Goal: Information Seeking & Learning: Learn about a topic

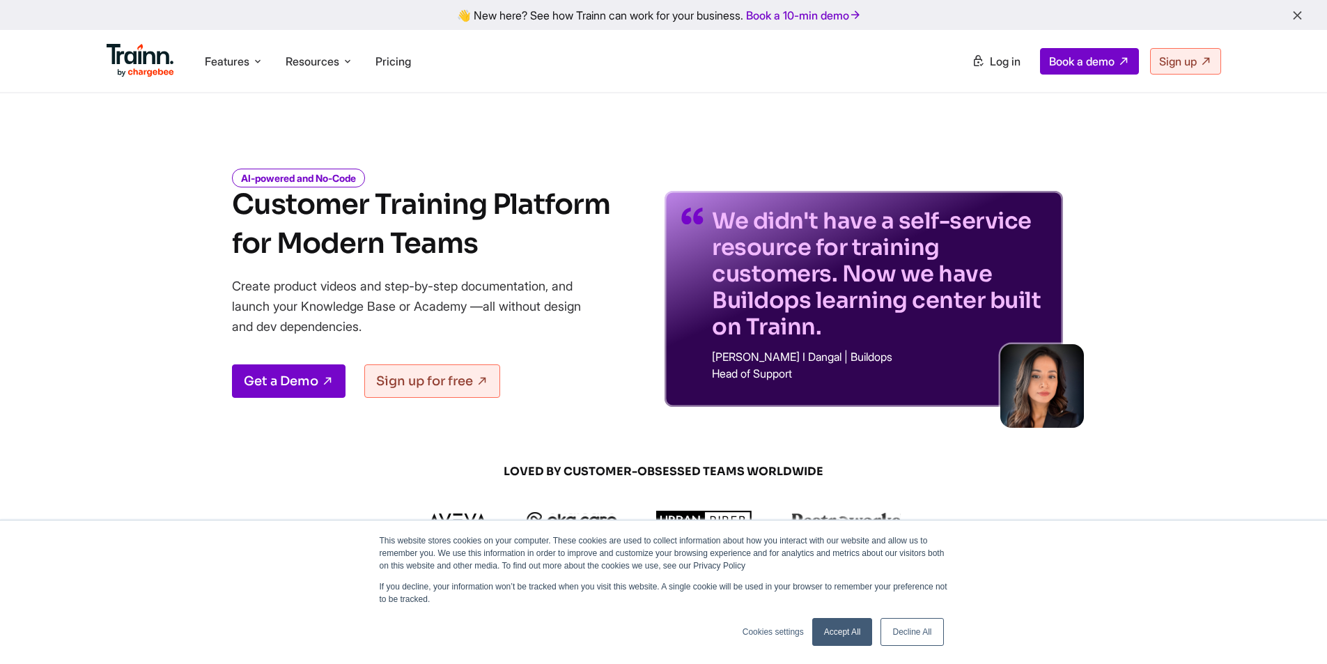
click at [190, 182] on div "AI-powered and No-Code Customer Training Platform for Modern Teams Create produ…" at bounding box center [663, 278] width 1003 height 258
click at [231, 58] on span "Features" at bounding box center [227, 61] width 45 height 15
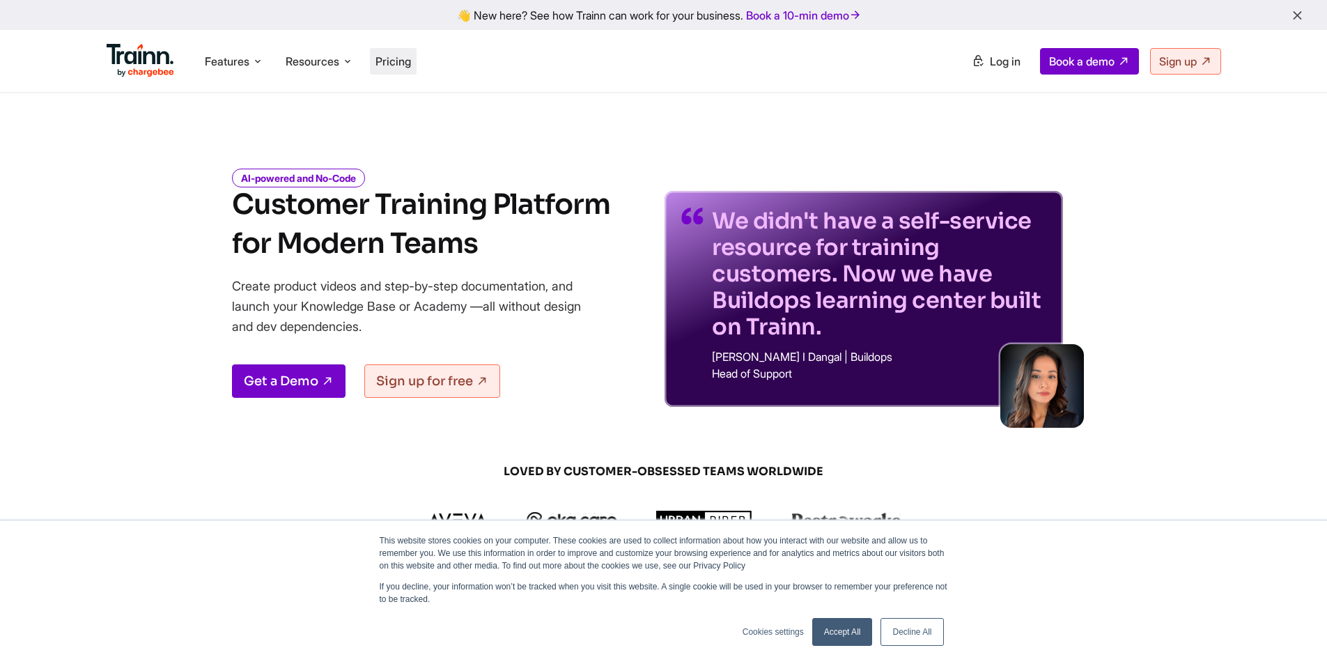
click at [388, 65] on span "Pricing" at bounding box center [393, 61] width 36 height 14
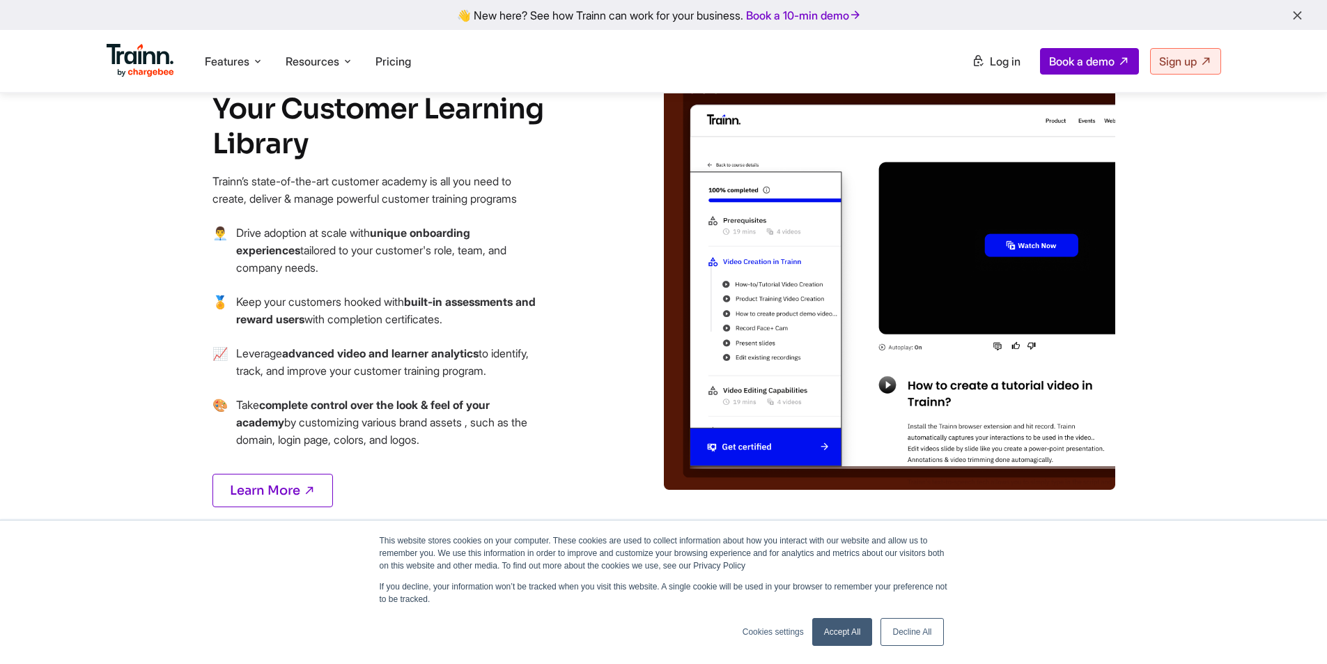
scroll to position [1625, 0]
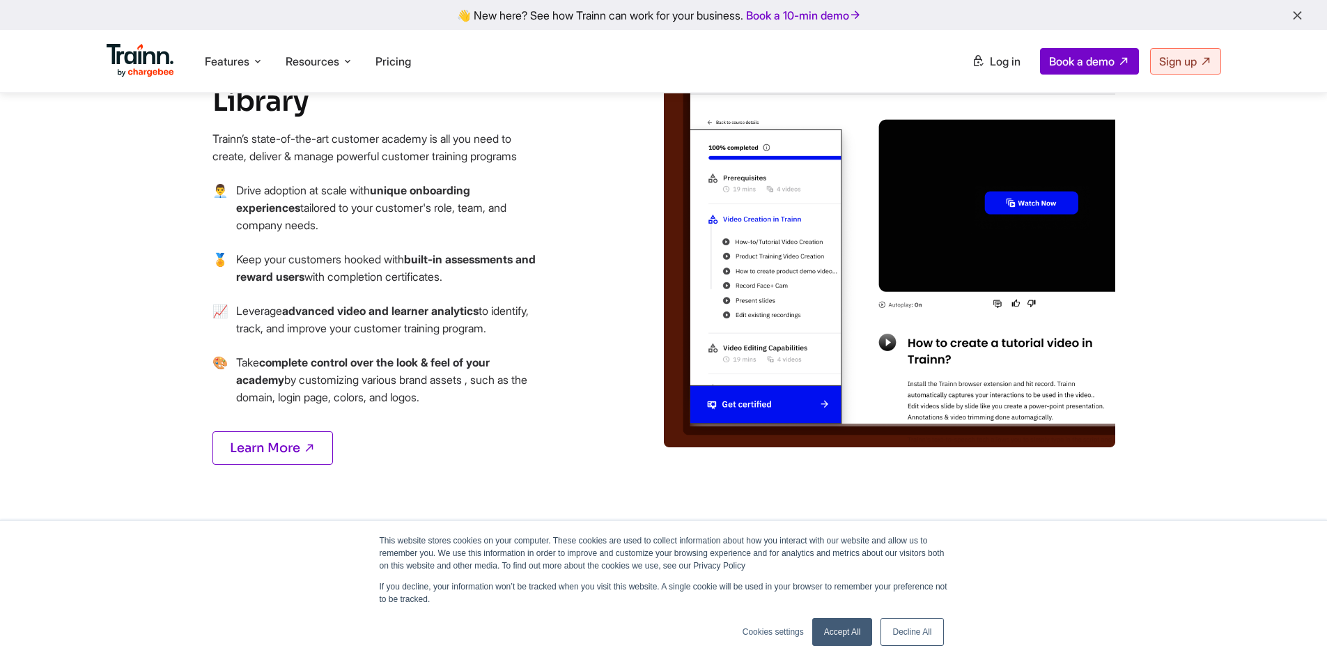
drag, startPoint x: 895, startPoint y: 636, endPoint x: 876, endPoint y: 623, distance: 23.0
click at [895, 635] on link "Decline All" at bounding box center [911, 632] width 63 height 28
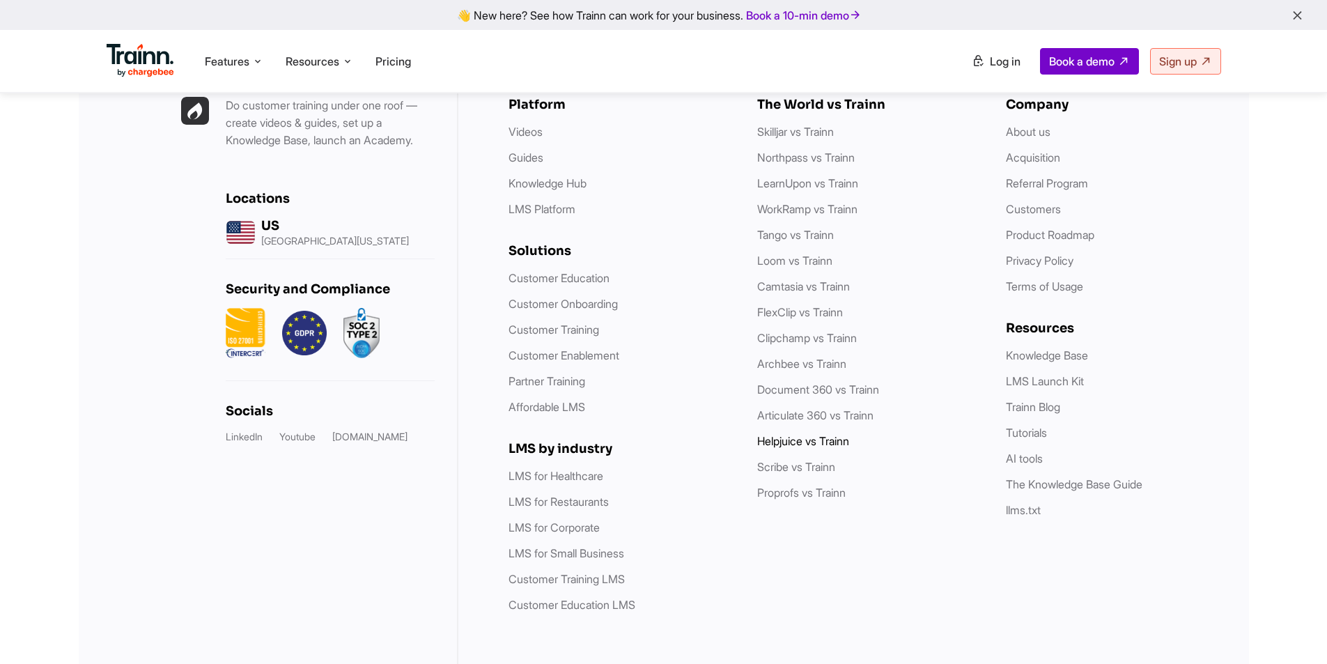
scroll to position [4018, 0]
click at [1053, 406] on link "Trainn Blog" at bounding box center [1033, 407] width 54 height 14
